Goal: Communication & Community: Answer question/provide support

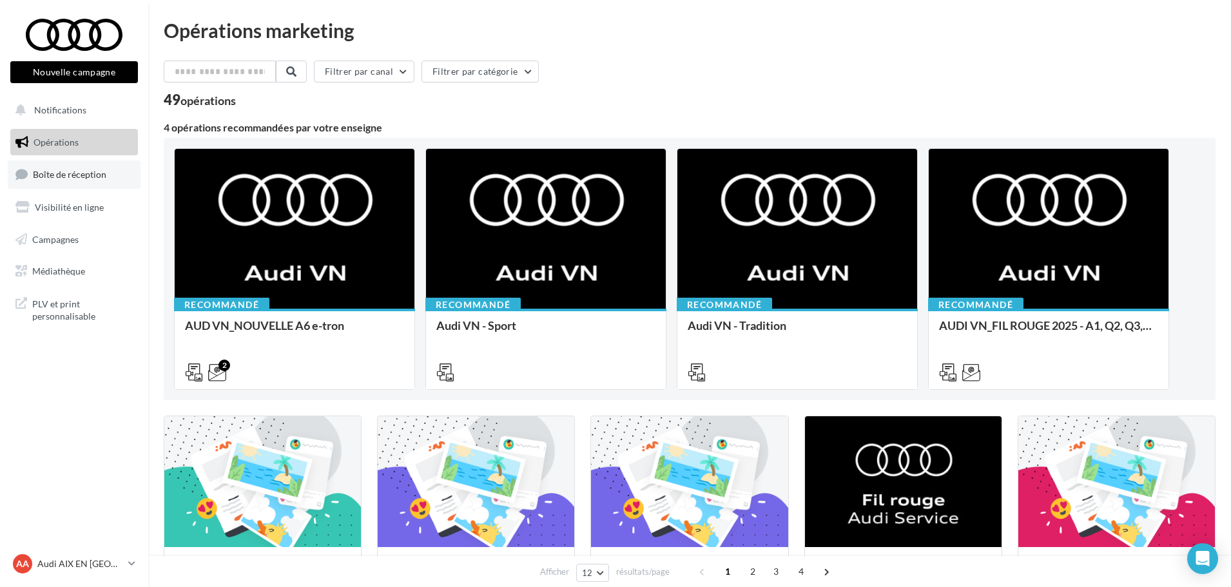
click at [94, 168] on link "Boîte de réception" at bounding box center [74, 174] width 133 height 28
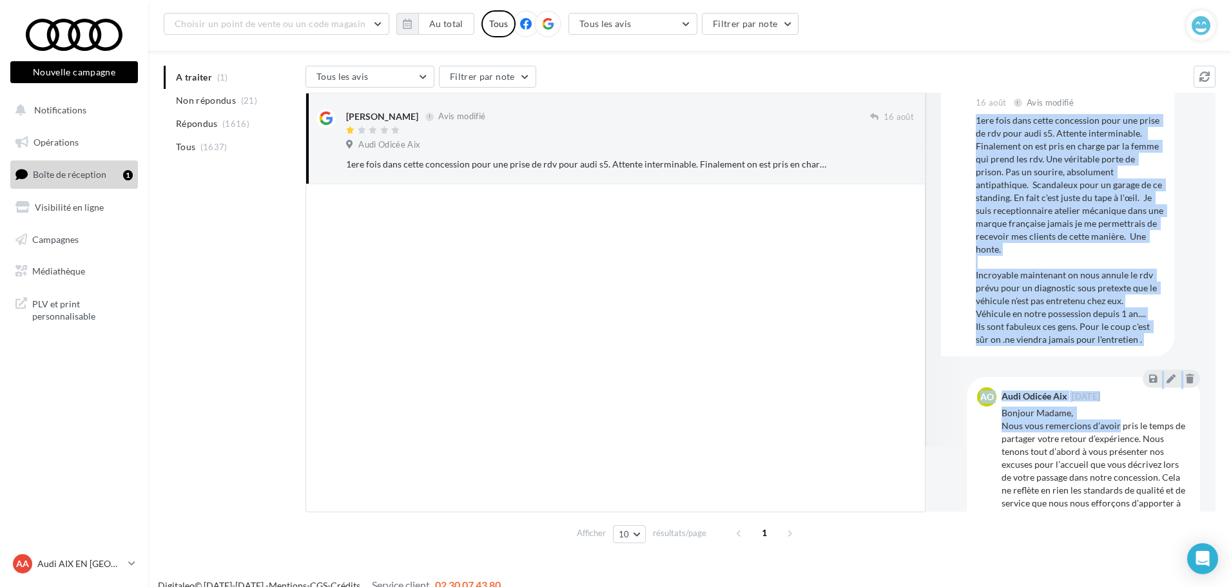
scroll to position [129, 0]
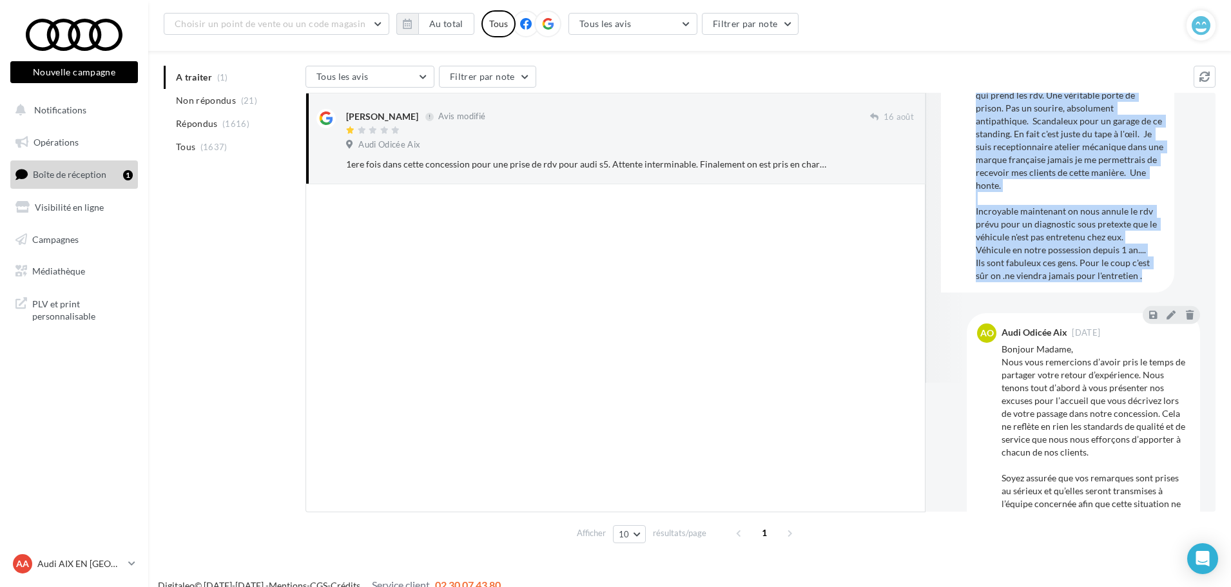
drag, startPoint x: 976, startPoint y: 186, endPoint x: 1142, endPoint y: 278, distance: 190.4
click at [1142, 278] on div "1ere fois dans cette concession pour une prise de rdv pour audi s5. Attente int…" at bounding box center [1070, 166] width 188 height 232
copy div "1ere fois dans cette concession pour une prise de rdv pour audi s5. Attente int…"
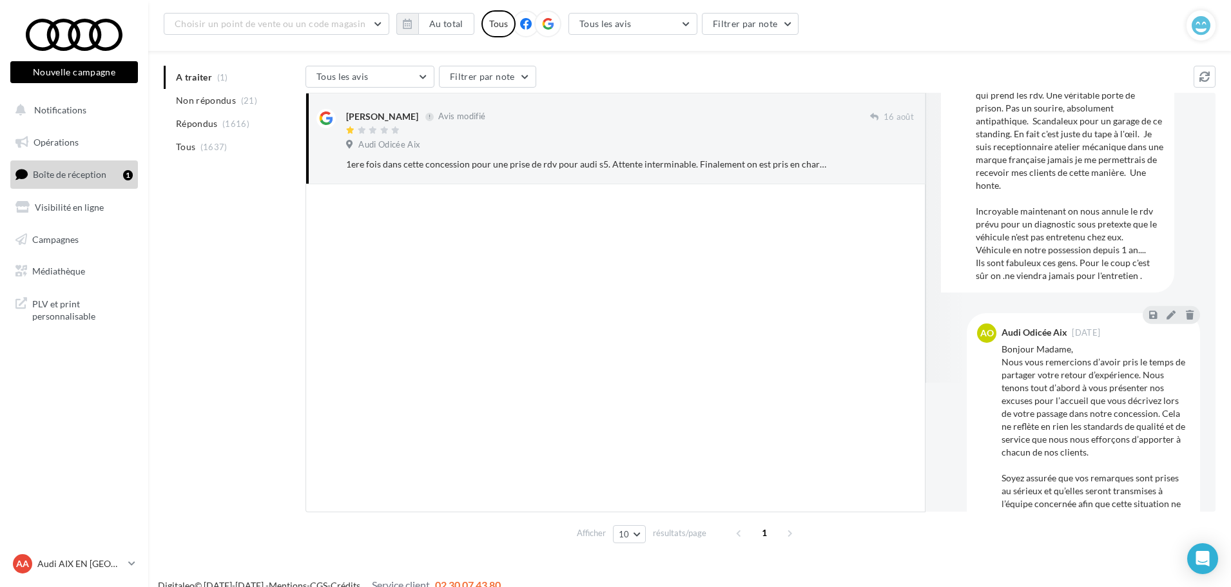
click at [824, 396] on div at bounding box center [616, 348] width 620 height 328
click at [512, 283] on div at bounding box center [616, 348] width 620 height 328
click at [1018, 195] on div "1ere fois dans cette concession pour une prise de rdv pour audi s5. Attente int…" at bounding box center [1070, 166] width 188 height 232
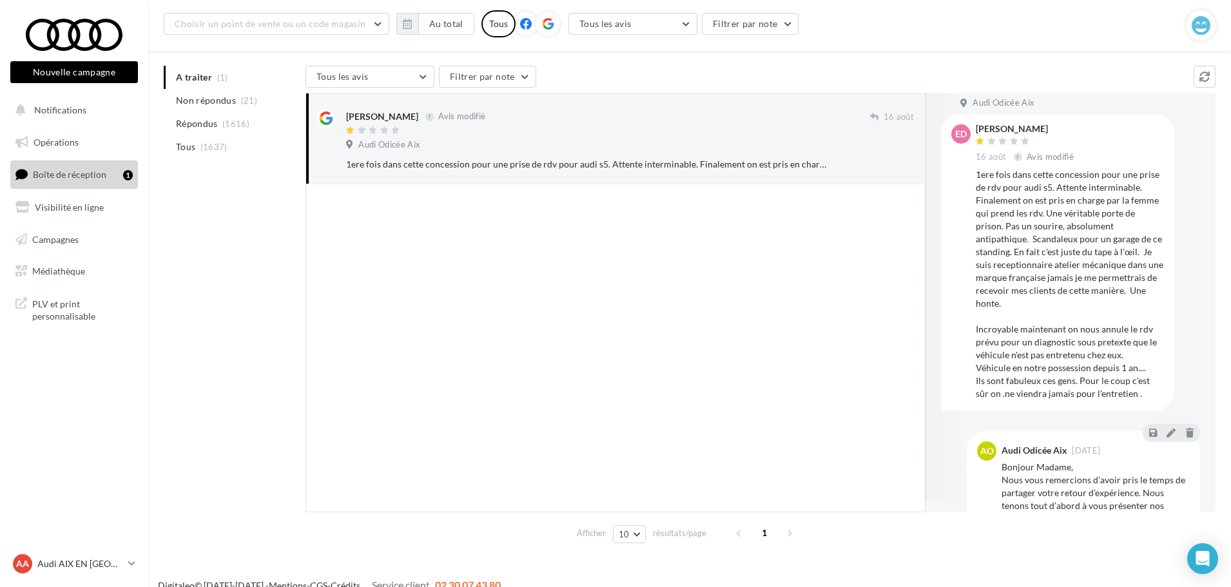
scroll to position [0, 0]
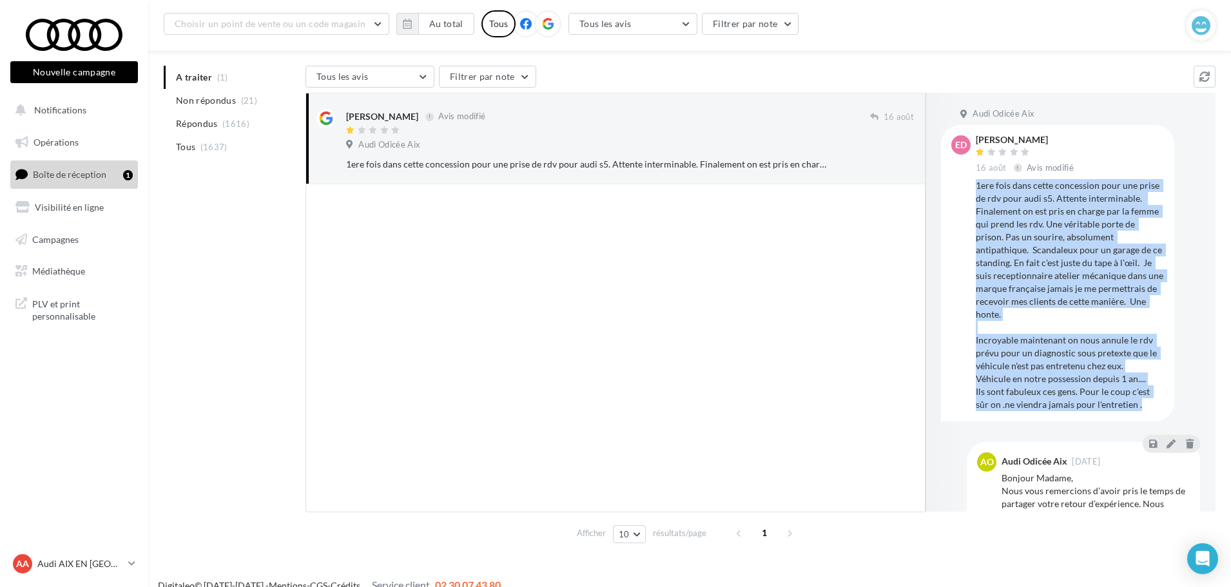
drag, startPoint x: 975, startPoint y: 186, endPoint x: 1143, endPoint y: 411, distance: 280.8
click at [1143, 411] on div "[PERSON_NAME] [DATE] [PERSON_NAME] modifié 1ere fois dans cette concession pour…" at bounding box center [1057, 272] width 213 height 275
copy div "1ere fois dans cette concession pour une prise de rdv pour audi s5. Attente int…"
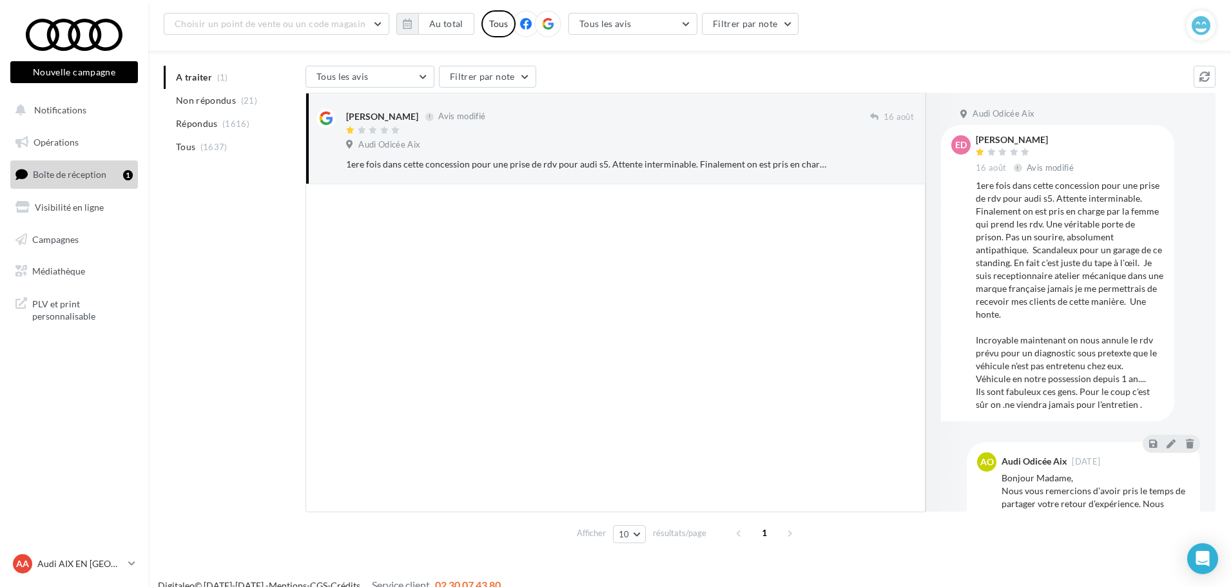
click at [867, 318] on div at bounding box center [616, 348] width 620 height 328
